Goal: Communication & Community: Ask a question

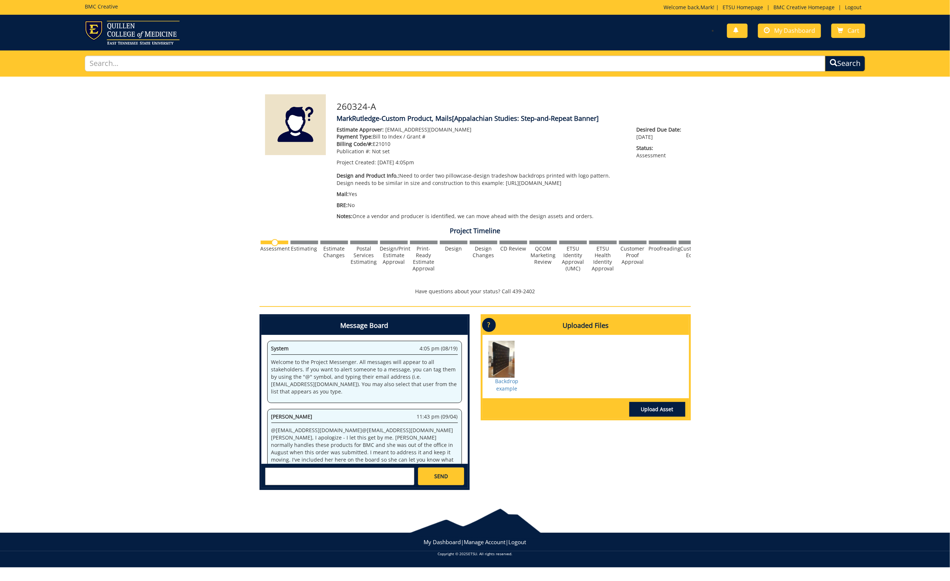
scroll to position [105, 0]
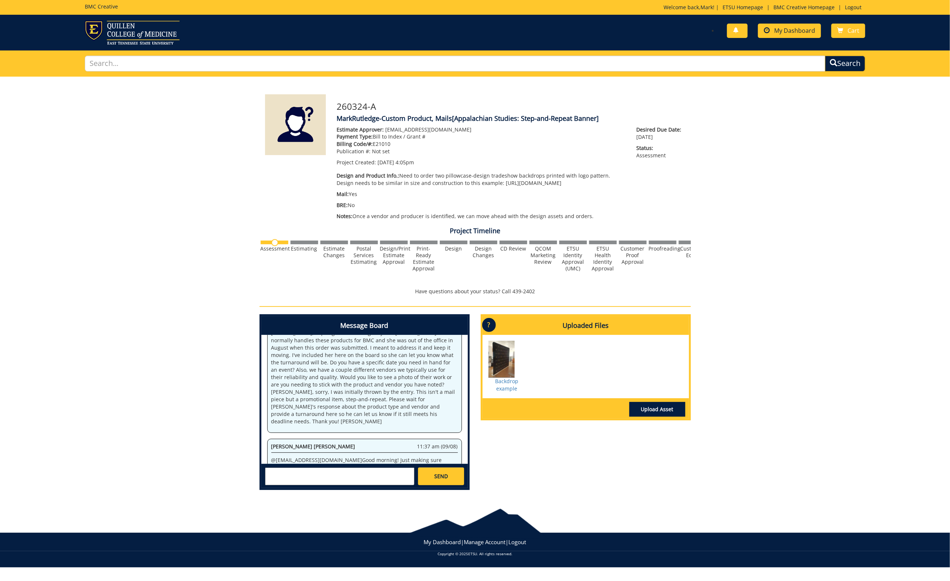
click at [818, 35] on link "My Dashboard" at bounding box center [789, 31] width 63 height 14
click at [810, 31] on span "My Dashboard" at bounding box center [794, 31] width 41 height 8
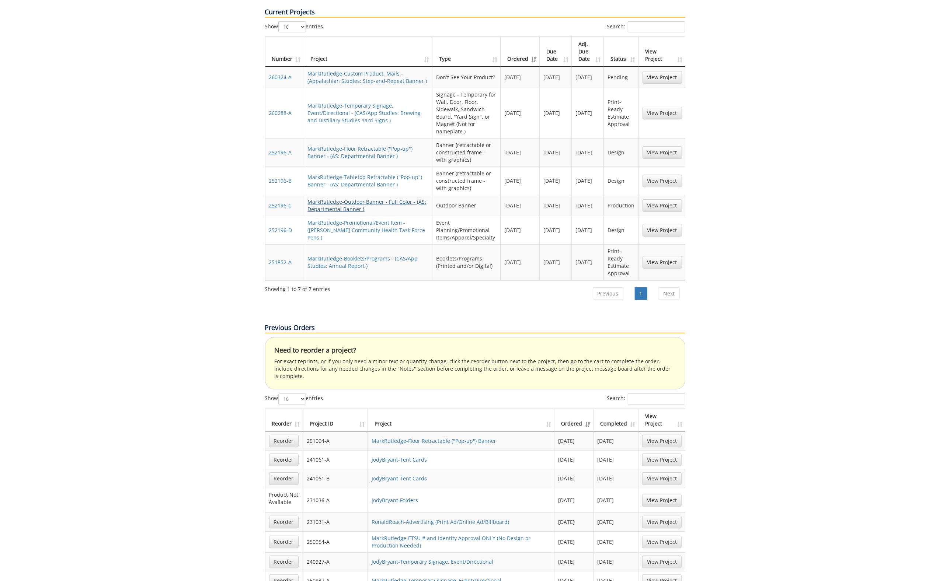
scroll to position [336, 0]
click at [341, 199] on link "MarkRutledge-Outdoor Banner - Full Color - (AS: Departmental Banner )" at bounding box center [367, 206] width 119 height 14
click at [357, 220] on link "MarkRutledge-Promotional/Event Item - (Langston Community Health Task Force Pen…" at bounding box center [367, 231] width 118 height 22
click at [357, 199] on link "MarkRutledge-Outdoor Banner - Full Color - (AS: Departmental Banner )" at bounding box center [367, 206] width 119 height 14
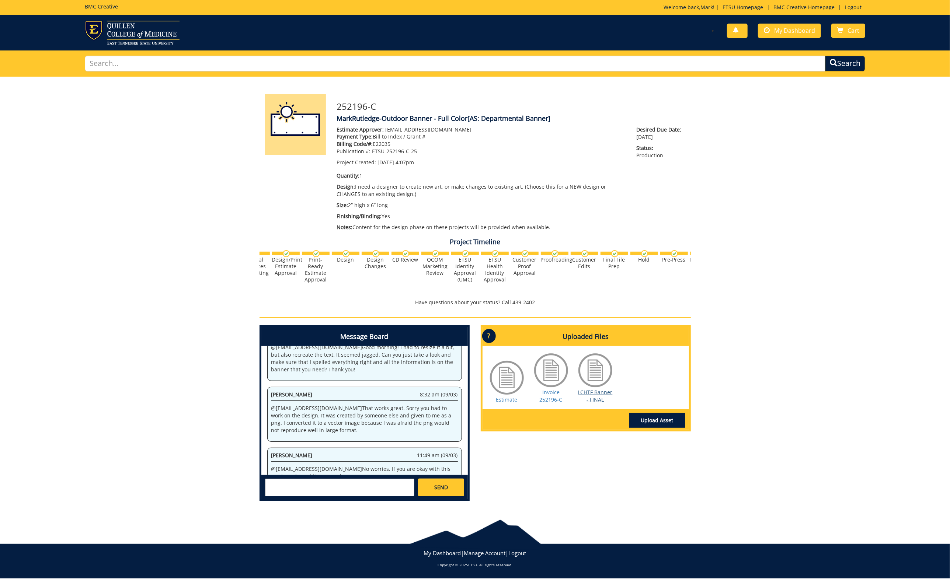
click at [597, 391] on link "LCHTF Banner - FINAL" at bounding box center [595, 396] width 35 height 14
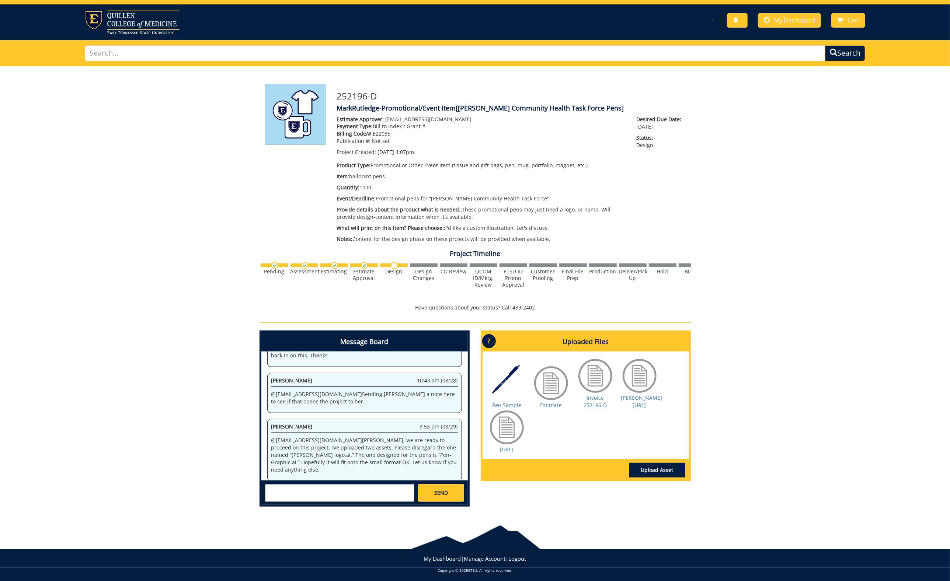
scroll to position [632, 0]
drag, startPoint x: 506, startPoint y: 450, endPoint x: 506, endPoint y: 435, distance: 14.4
click at [506, 450] on link "Pen_graphic.ai" at bounding box center [506, 449] width 13 height 7
click at [324, 491] on textarea at bounding box center [339, 493] width 149 height 18
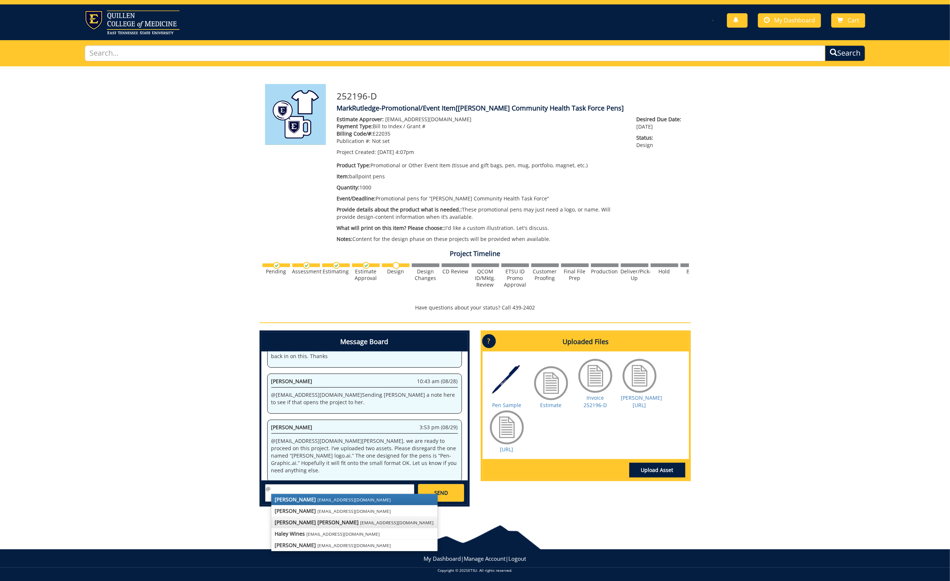
click at [311, 519] on strong "[PERSON_NAME] [PERSON_NAME]" at bounding box center [317, 522] width 84 height 7
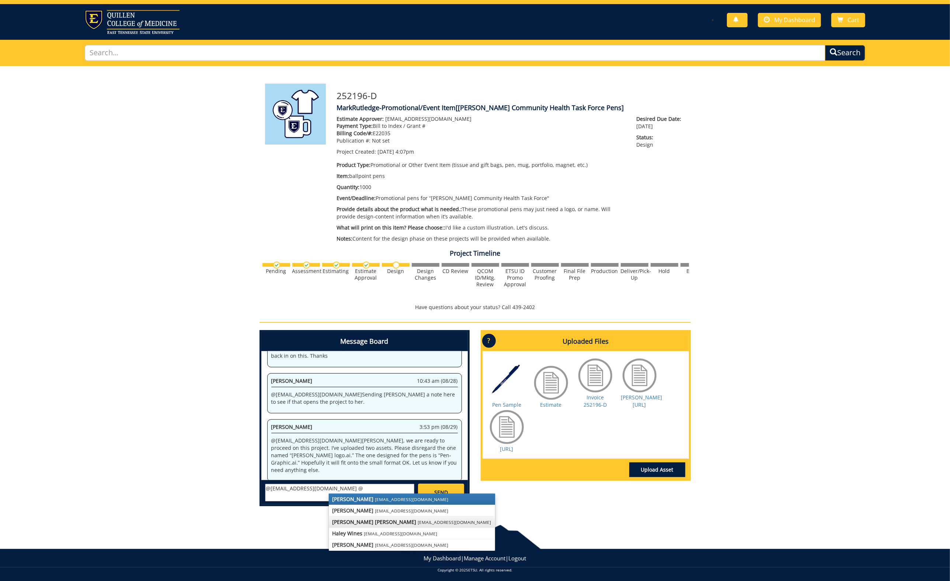
scroll to position [10, 0]
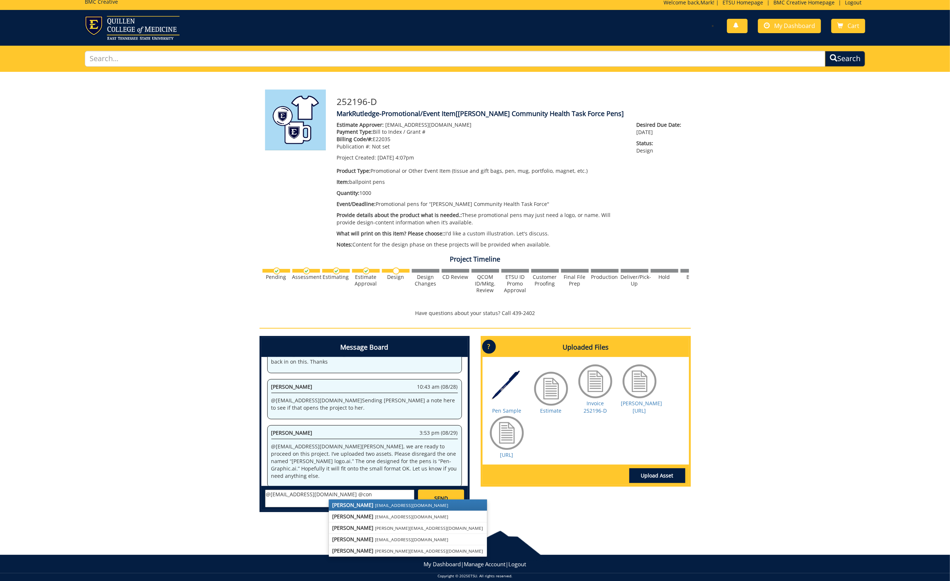
click at [375, 504] on small "[EMAIL_ADDRESS][DOMAIN_NAME]" at bounding box center [411, 505] width 73 height 6
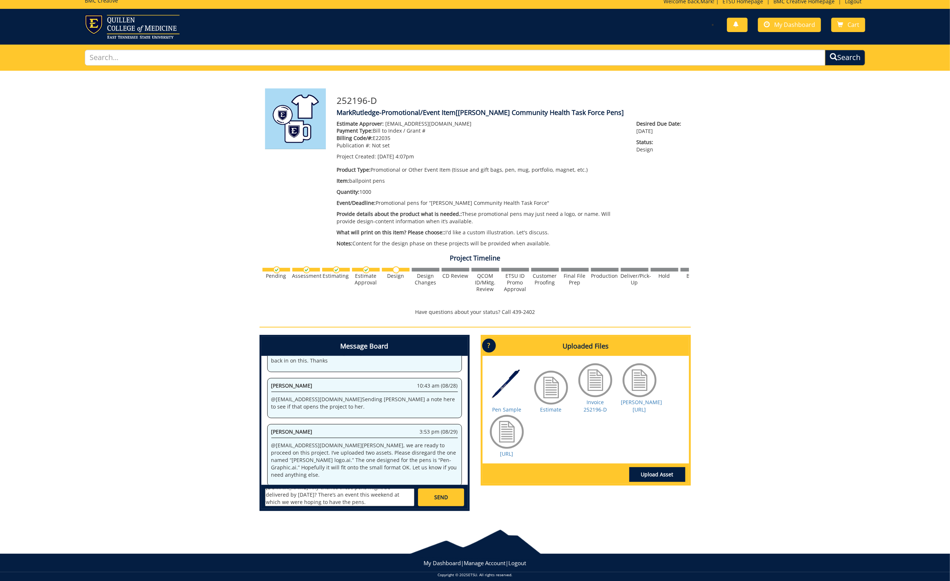
scroll to position [6, 0]
type textarea "@campbelltc@etsu.edu @conleyga@etsu.edu Any chance these pens might be delivere…"
click at [447, 488] on link "SEND" at bounding box center [441, 497] width 46 height 18
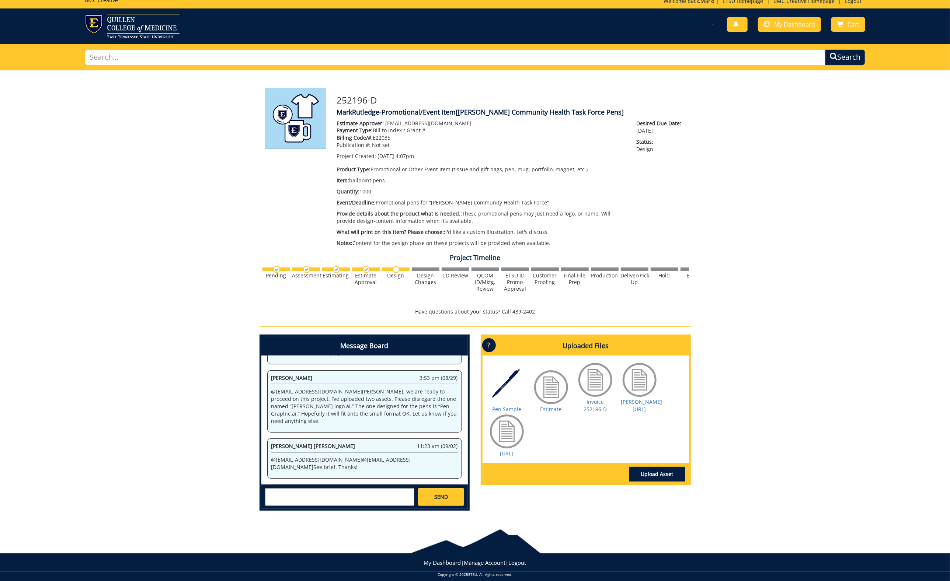
scroll to position [10, 0]
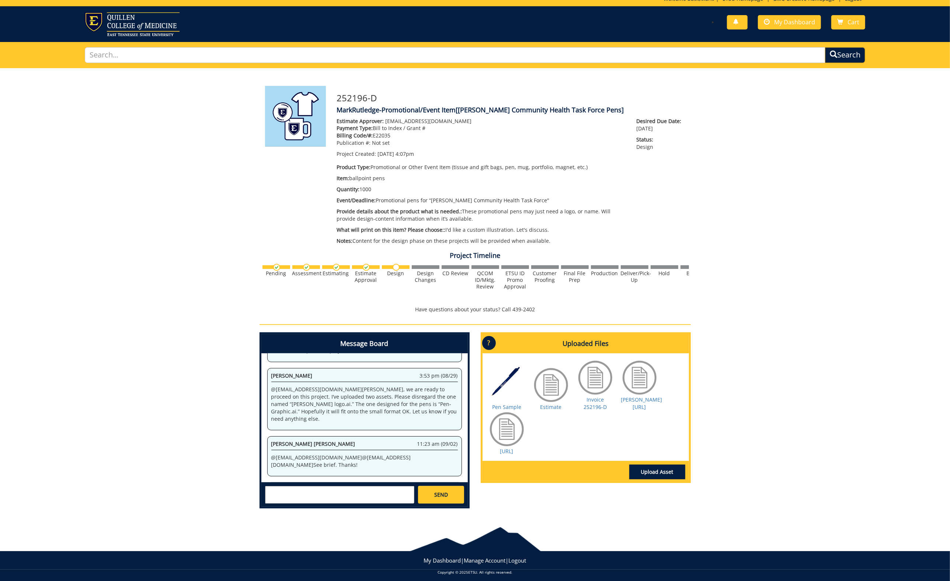
click at [446, 493] on span "SEND" at bounding box center [441, 494] width 14 height 7
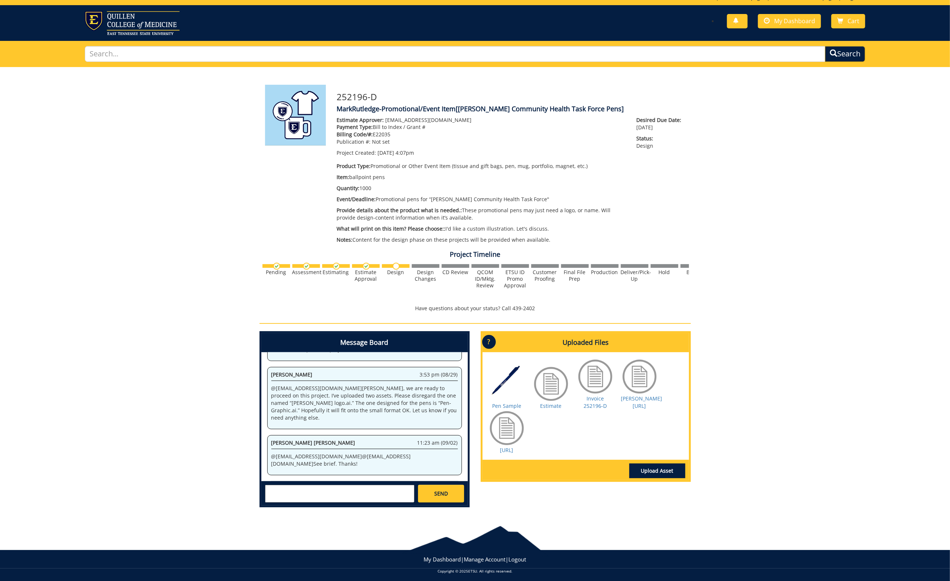
click at [445, 490] on span "SEND" at bounding box center [441, 493] width 14 height 7
click at [538, 500] on div "Message Board System 4:07 pm (06/25) Welcome to the Project Messenger. All mess…" at bounding box center [475, 422] width 442 height 182
click at [448, 490] on span "SEND" at bounding box center [441, 493] width 14 height 7
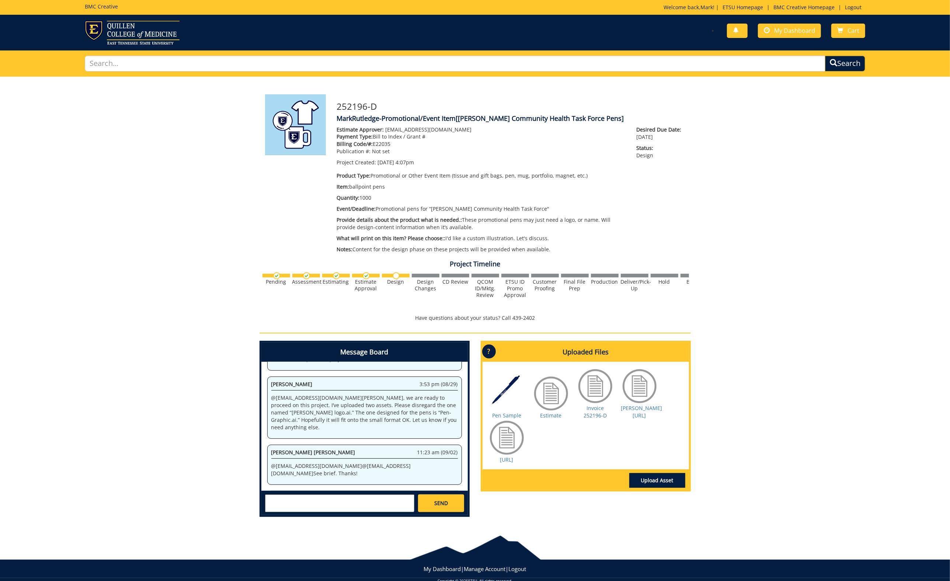
scroll to position [0, 0]
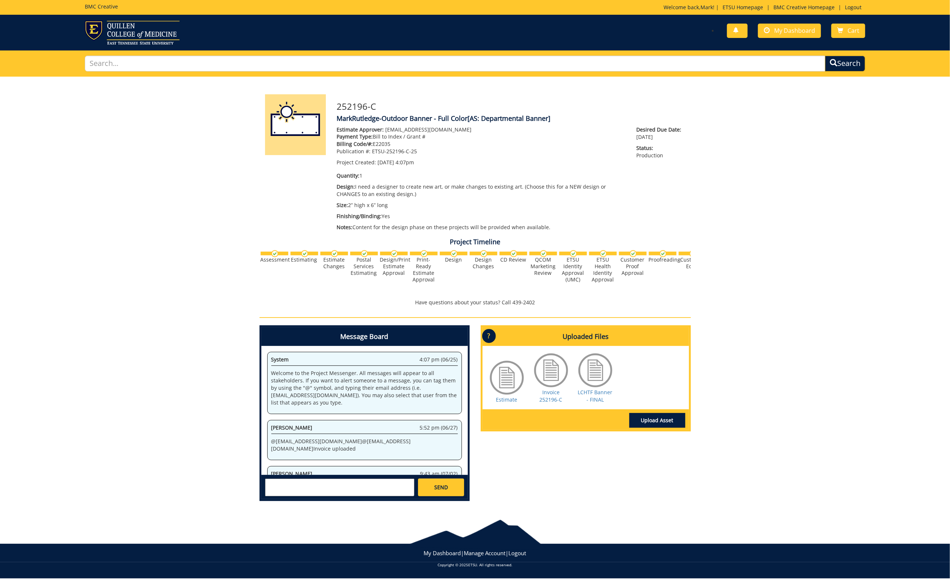
scroll to position [422, 0]
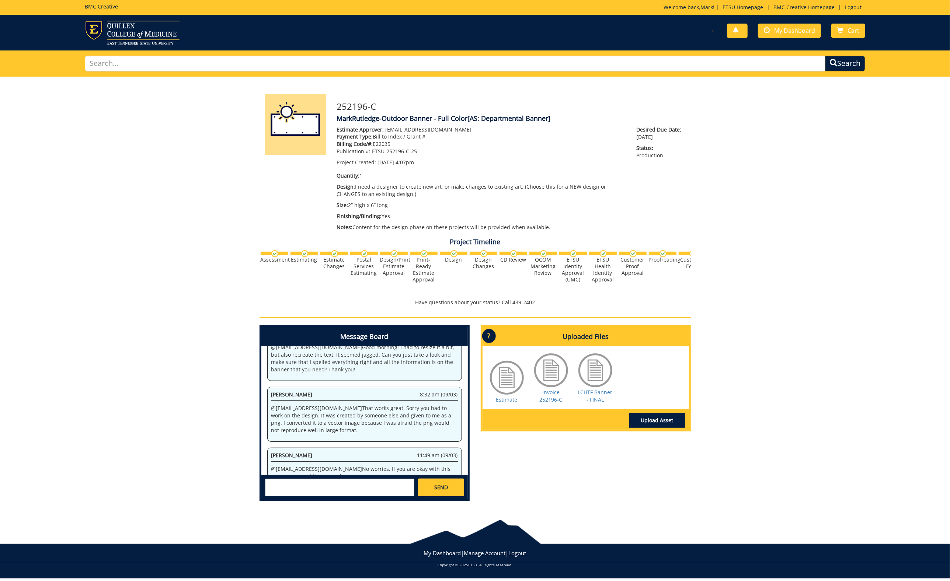
click at [286, 479] on textarea at bounding box center [339, 488] width 149 height 18
click at [293, 494] on link "[PERSON_NAME] [EMAIL_ADDRESS][DOMAIN_NAME]" at bounding box center [332, 494] width 123 height 11
type textarea "@[EMAIL_ADDRESS][DOMAIN_NAME] Any chance this item can be delivered by [DATE][D…"
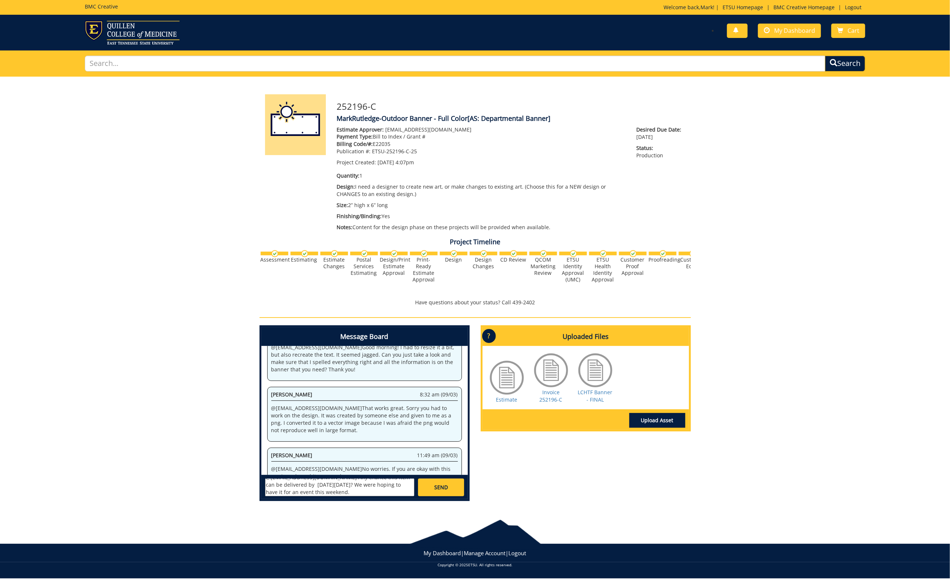
click at [450, 484] on link "SEND" at bounding box center [441, 488] width 46 height 18
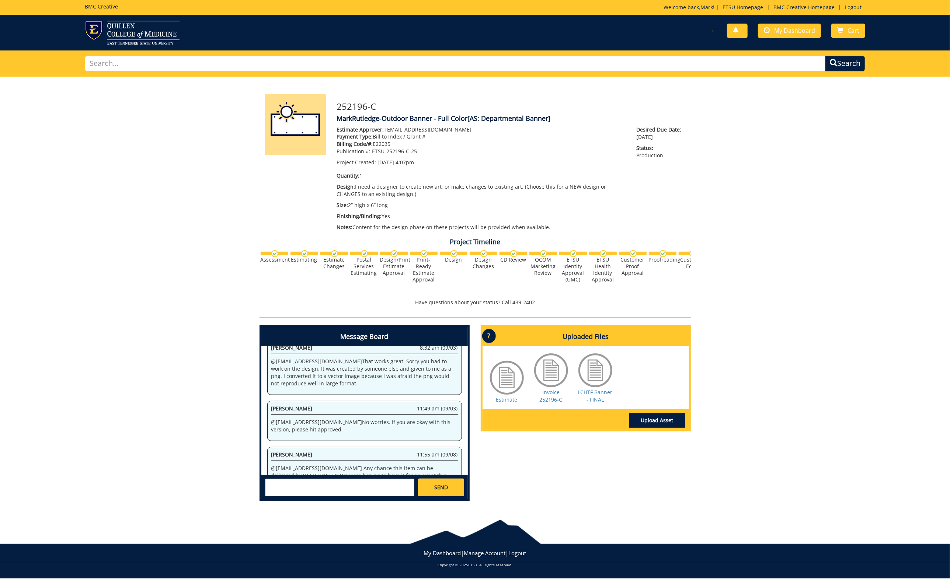
scroll to position [1060, 0]
